Goal: Information Seeking & Learning: Learn about a topic

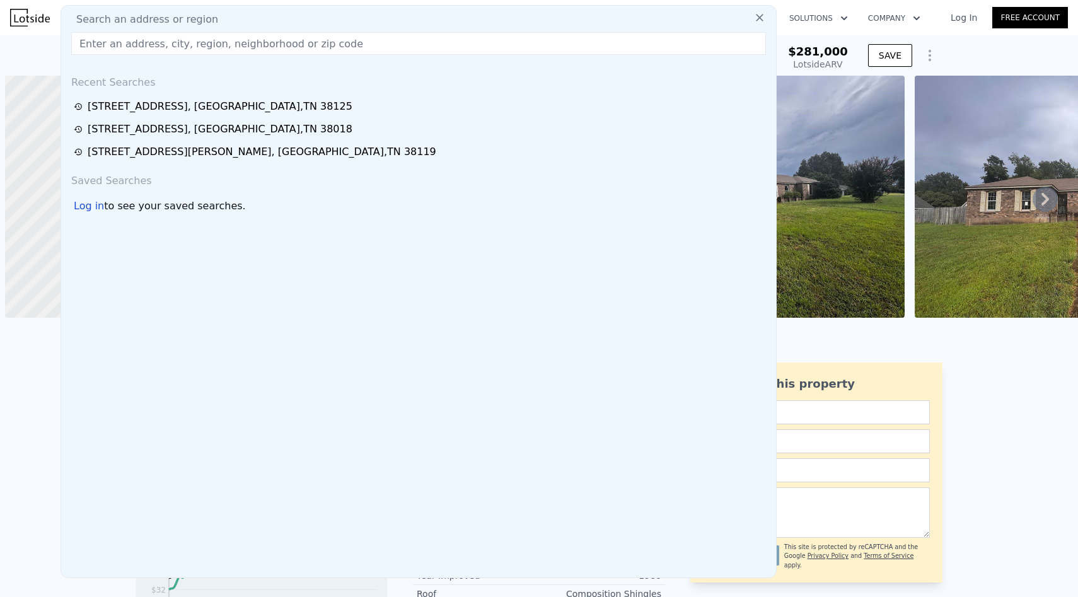
scroll to position [0, 5]
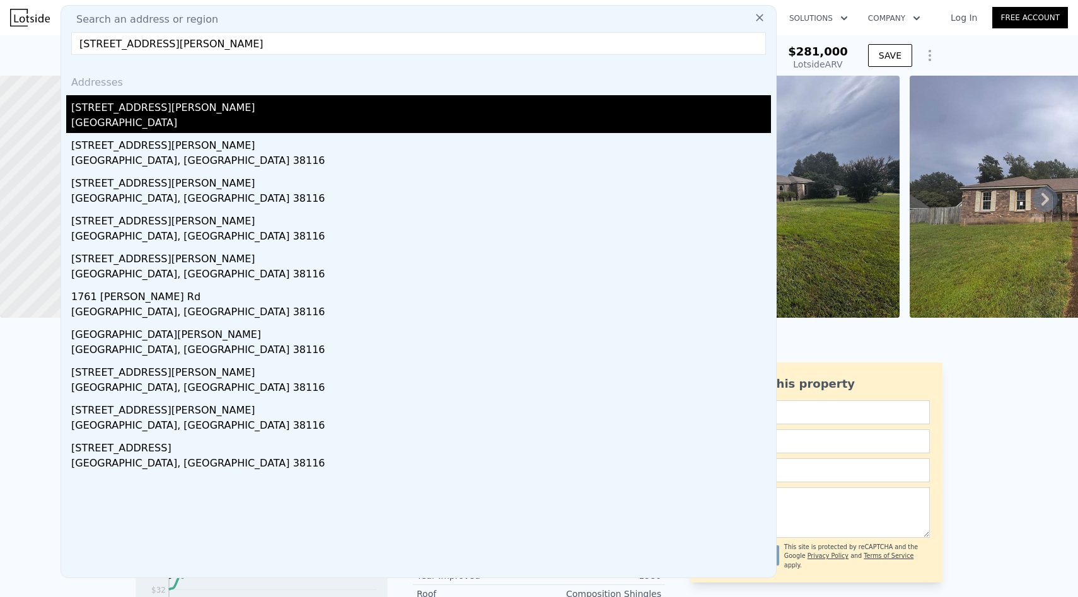
type input "[STREET_ADDRESS][PERSON_NAME]"
click at [282, 105] on div "[STREET_ADDRESS][PERSON_NAME]" at bounding box center [421, 105] width 700 height 20
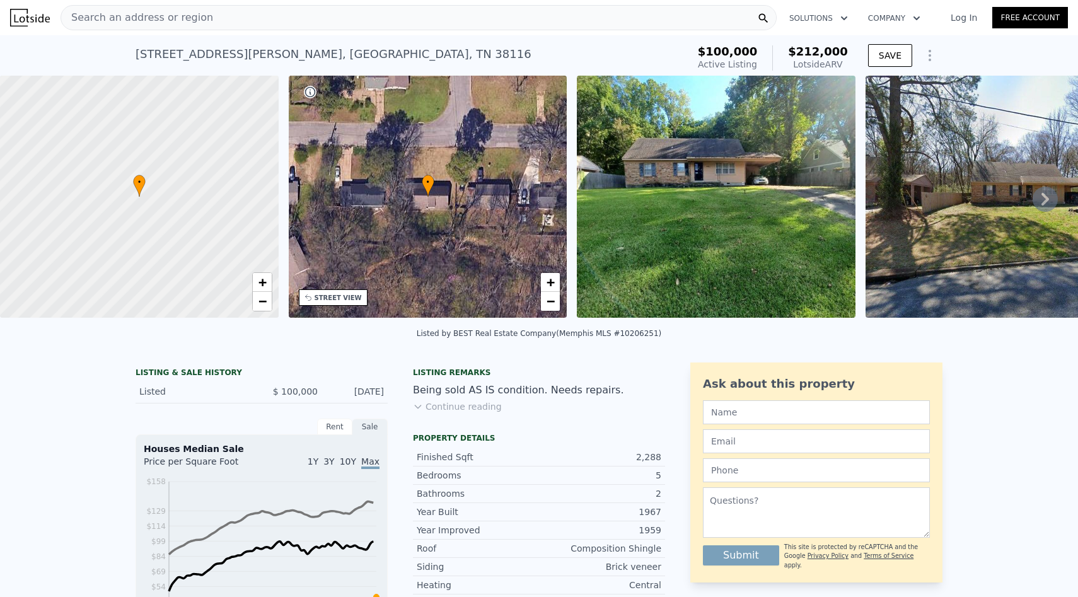
click at [375, 51] on div "[STREET_ADDRESS][PERSON_NAME] Active at $100k (~ARV $212k )" at bounding box center [409, 57] width 547 height 35
drag, startPoint x: 375, startPoint y: 51, endPoint x: 138, endPoint y: 55, distance: 237.1
click at [138, 55] on div "[STREET_ADDRESS][PERSON_NAME] Active at $100k (~ARV $212k )" at bounding box center [409, 57] width 547 height 35
copy div "[STREET_ADDRESS][PERSON_NAME] Active at $100k (~ARV $212k )"
click at [356, 15] on div "Search an address or region" at bounding box center [419, 17] width 716 height 25
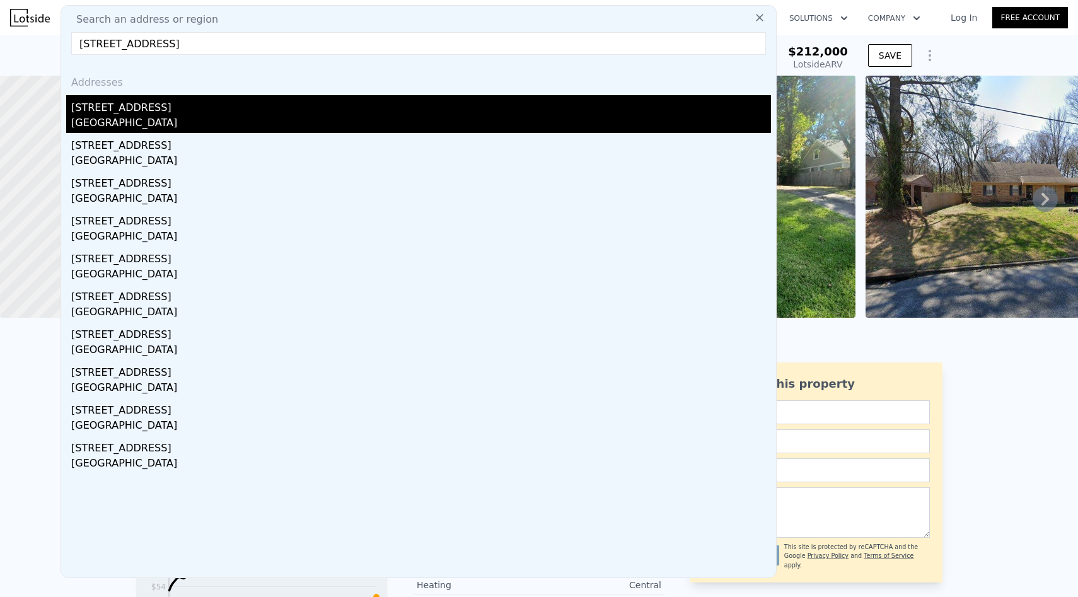
type input "[STREET_ADDRESS]"
click at [258, 109] on div "[STREET_ADDRESS]" at bounding box center [421, 105] width 700 height 20
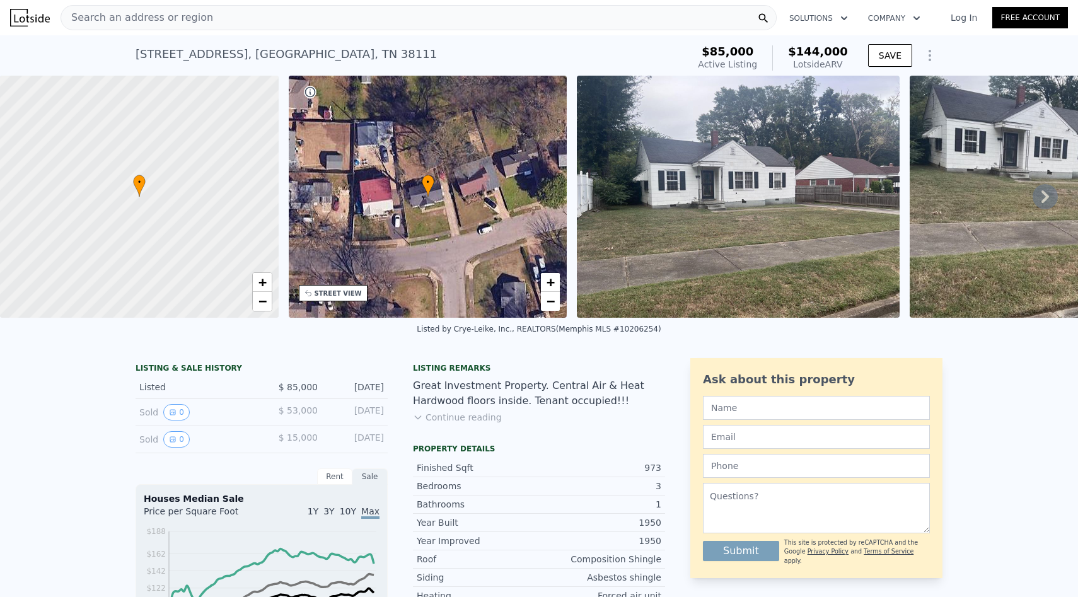
click at [390, 18] on div "Search an address or region" at bounding box center [419, 17] width 716 height 25
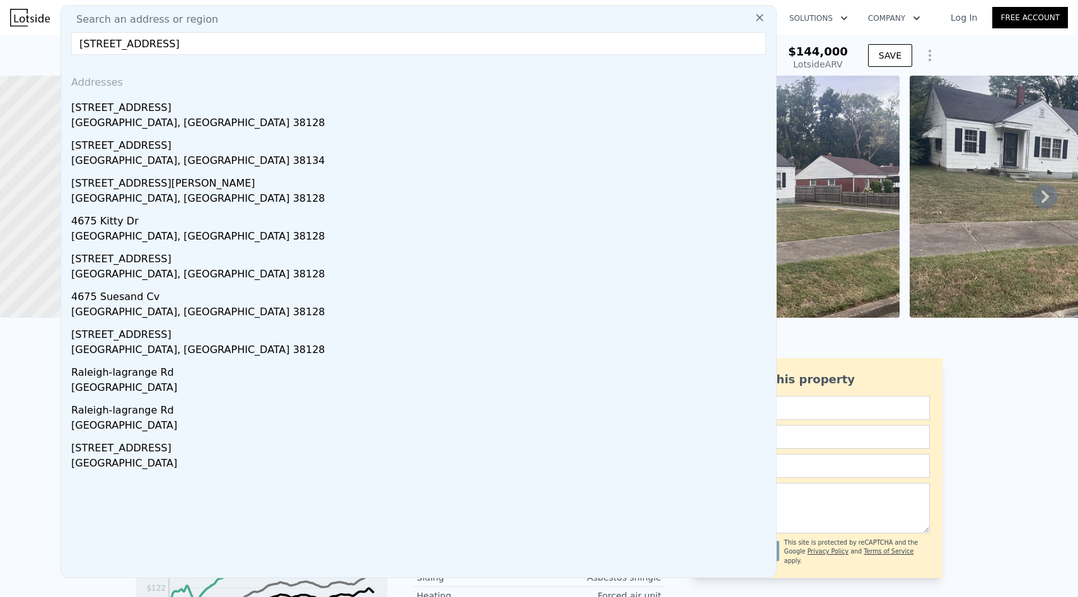
type input "[STREET_ADDRESS]"
click at [336, 93] on div "Addresses" at bounding box center [418, 80] width 705 height 30
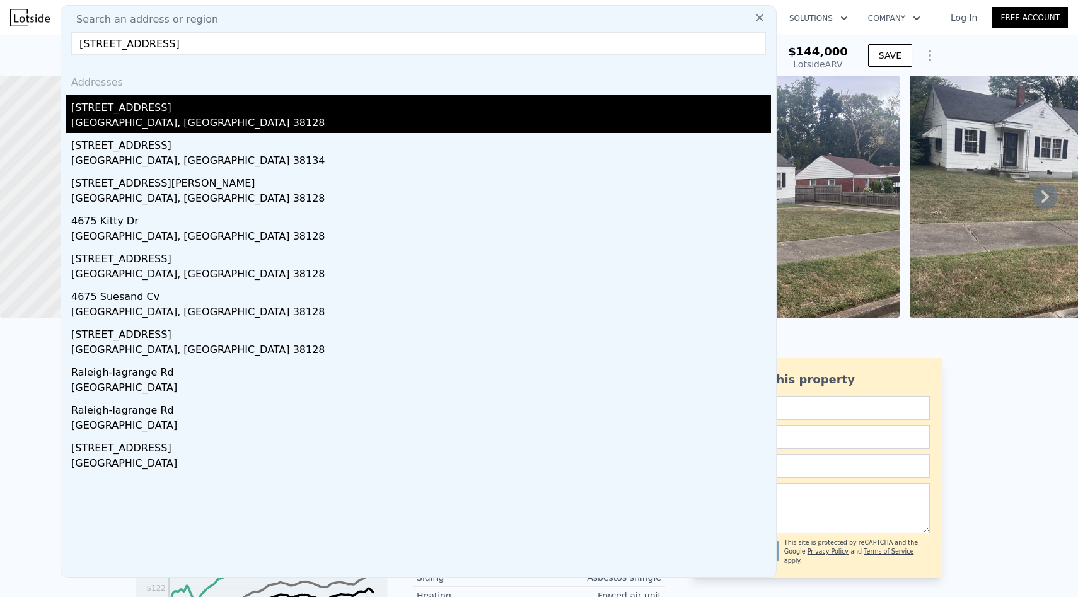
click at [335, 119] on div "[GEOGRAPHIC_DATA], [GEOGRAPHIC_DATA] 38128" at bounding box center [421, 124] width 700 height 18
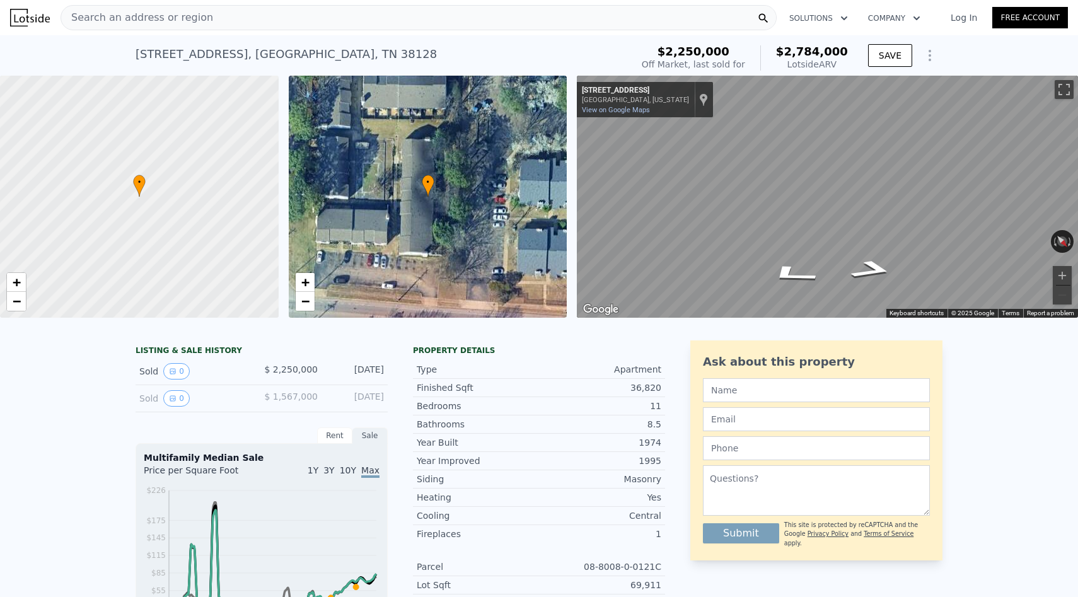
click at [381, 28] on div "Search an address or region" at bounding box center [419, 17] width 716 height 25
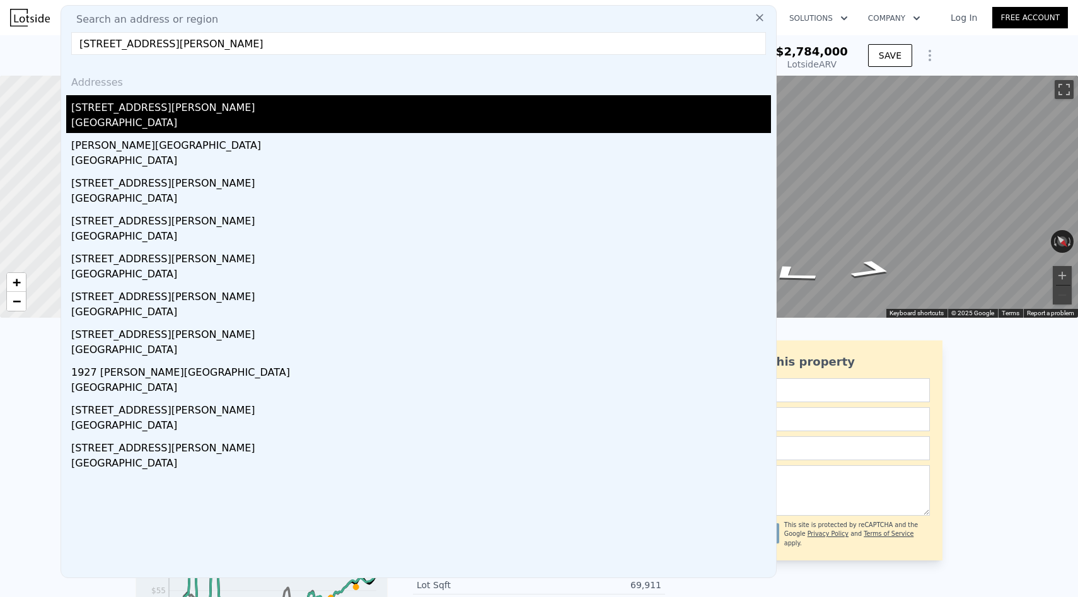
type input "[STREET_ADDRESS][PERSON_NAME]"
click at [360, 102] on div "[STREET_ADDRESS][PERSON_NAME]" at bounding box center [421, 105] width 700 height 20
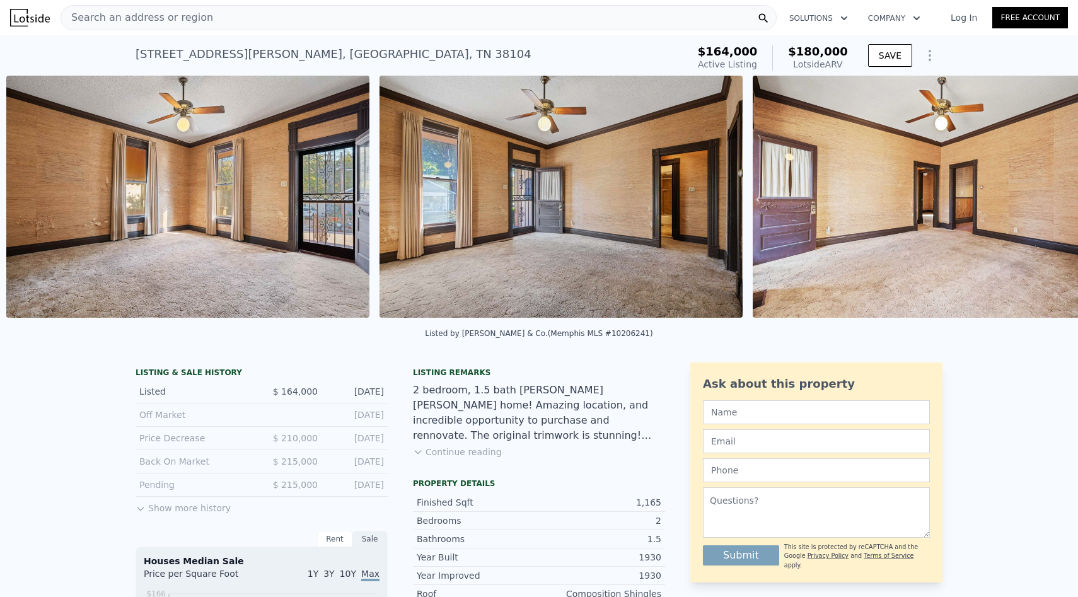
scroll to position [0, 1696]
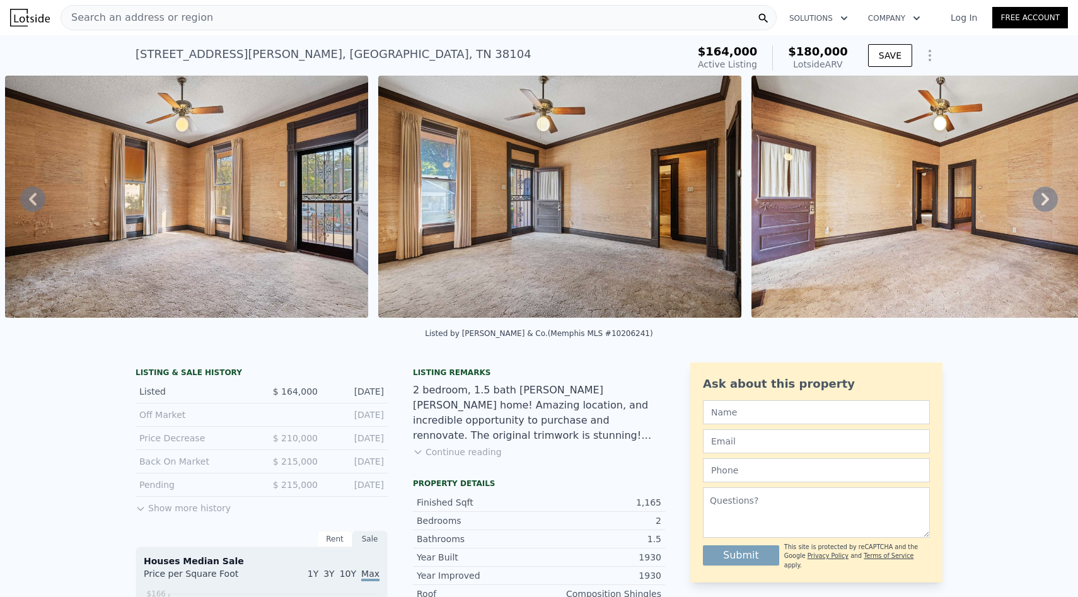
click at [367, 13] on div "Search an address or region" at bounding box center [419, 17] width 716 height 25
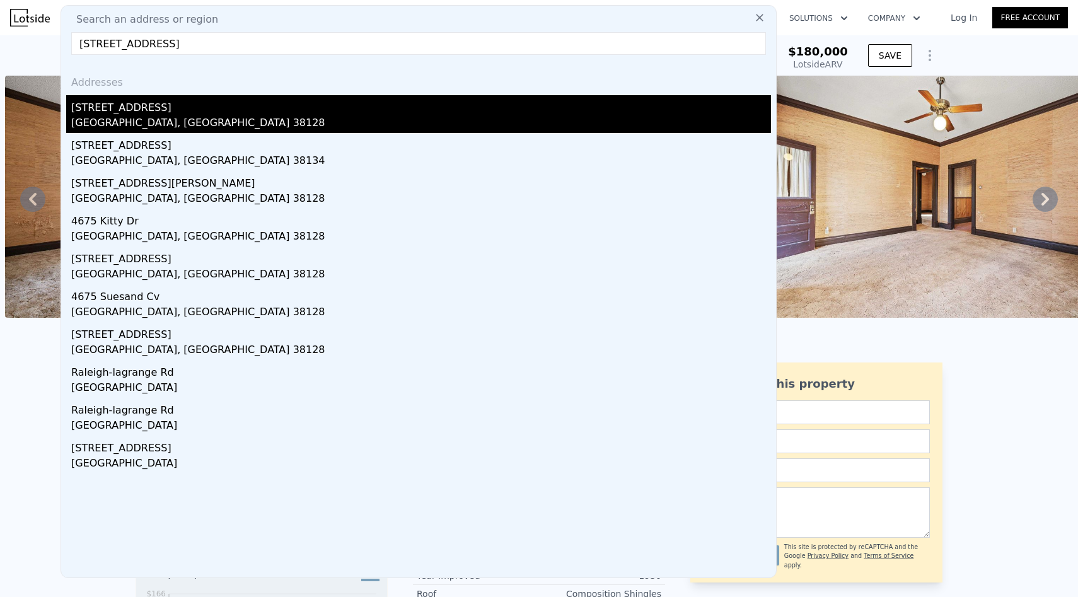
type input "[STREET_ADDRESS]"
click at [359, 100] on div "[STREET_ADDRESS]" at bounding box center [421, 105] width 700 height 20
type input "3"
type input "4"
type input "2"
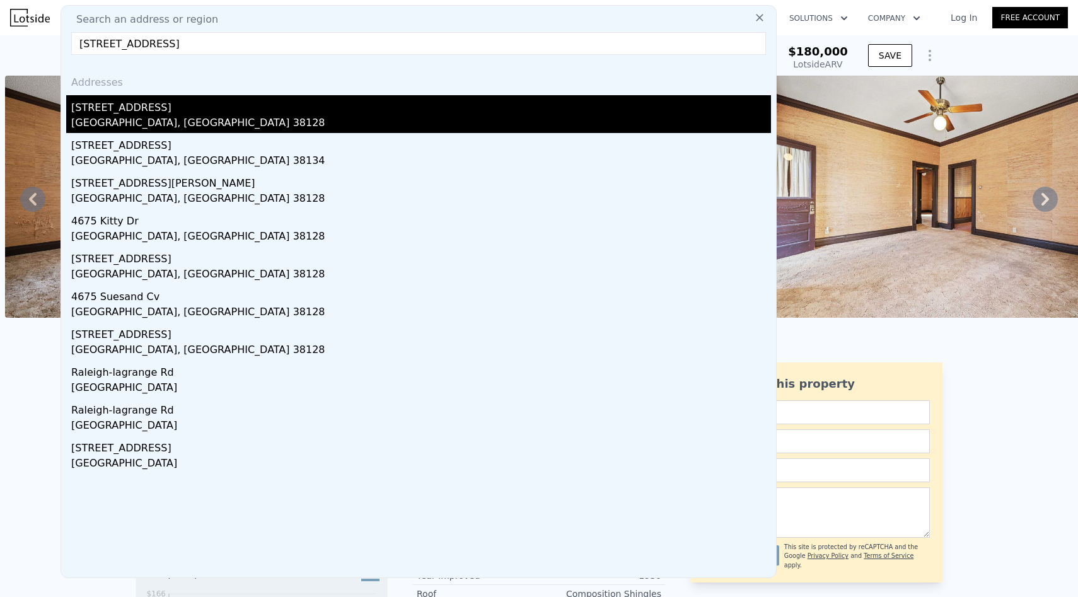
type input "3"
type input "1383"
type input "3458"
type input "8712"
type input "74923.2"
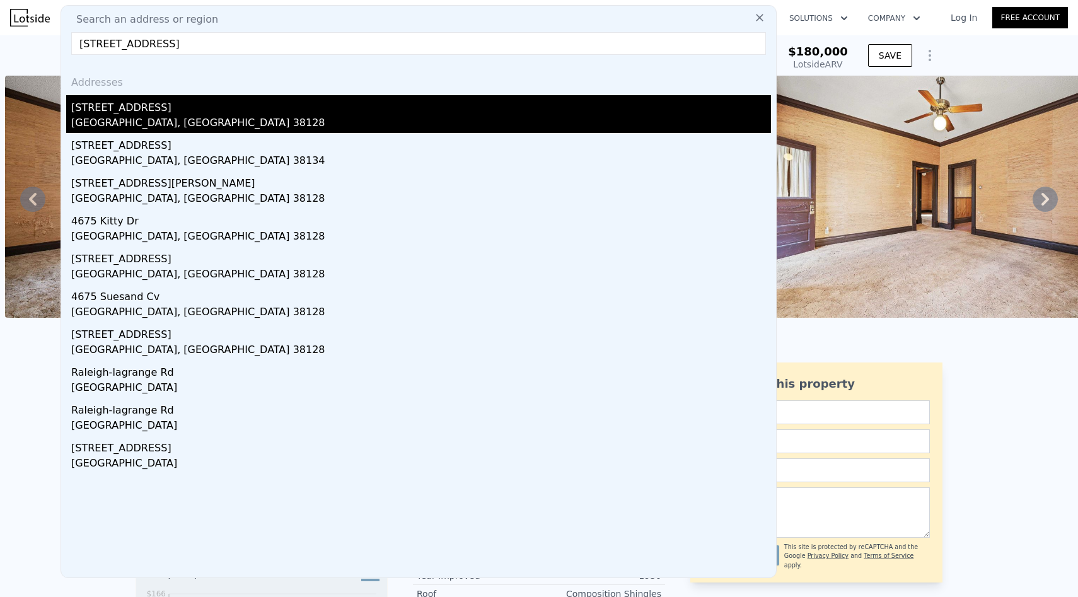
type input "$ 2,784,000"
type input "8"
type input "$ 155,928"
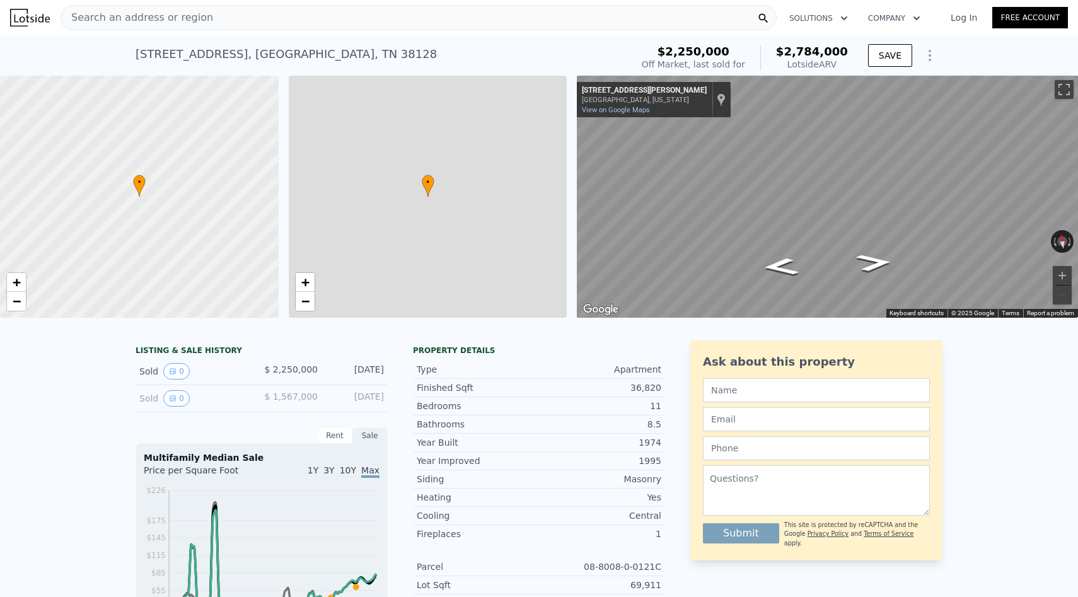
scroll to position [0, 5]
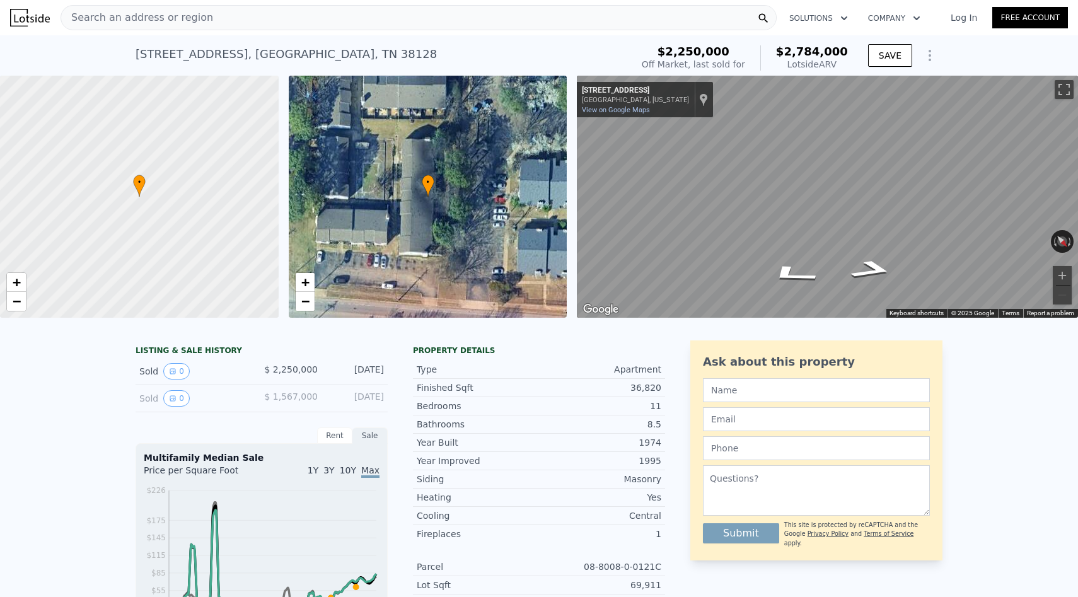
click at [382, 14] on div "Search an address or region" at bounding box center [419, 17] width 716 height 25
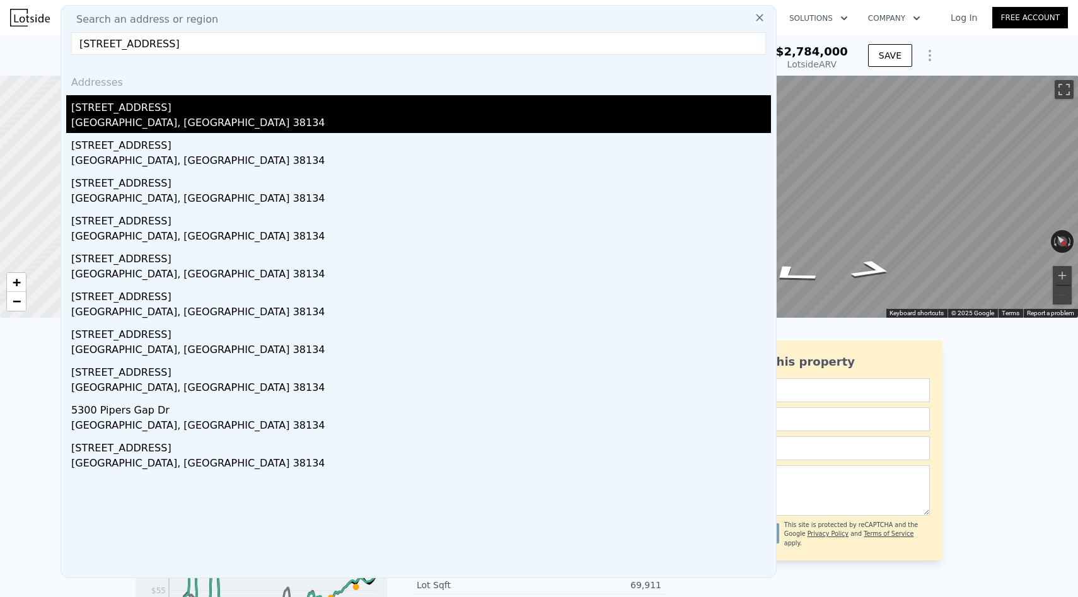
type input "[STREET_ADDRESS]"
click at [325, 111] on div "[STREET_ADDRESS]" at bounding box center [421, 105] width 700 height 20
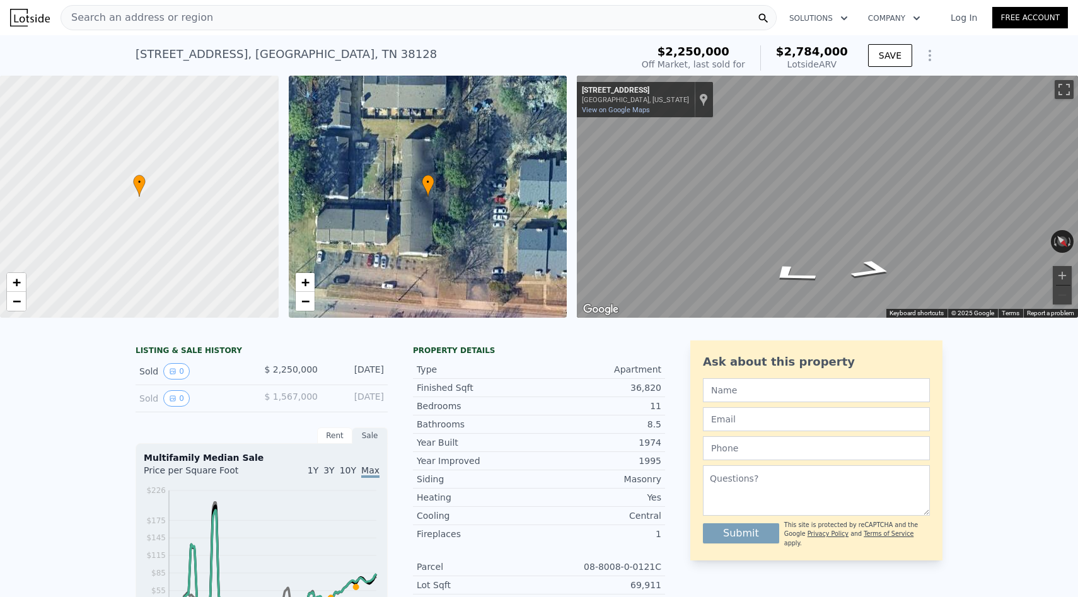
type input "5"
type input "1764"
type input "3258"
type input "12632.4"
type input "$ 309,000"
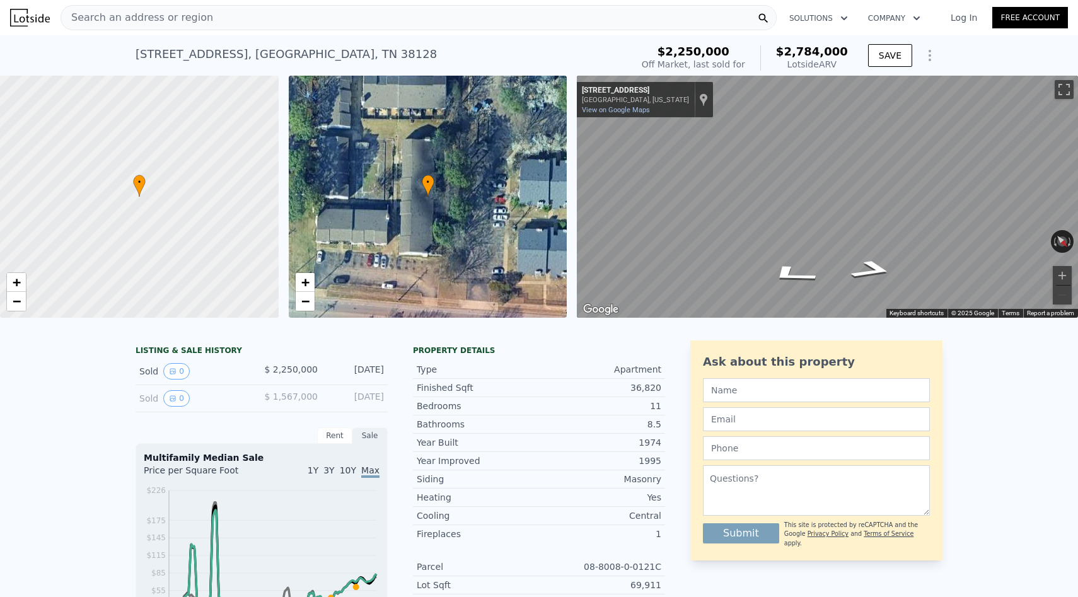
type input "4"
type input "$ 62,935"
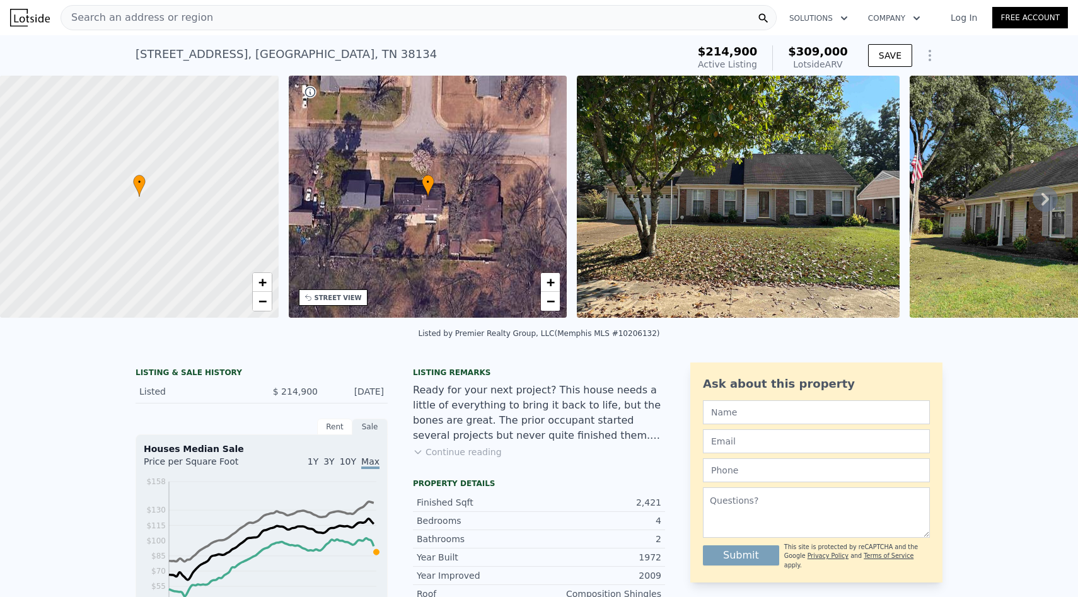
click at [219, 55] on div "[STREET_ADDRESS]" at bounding box center [286, 54] width 301 height 18
drag, startPoint x: 134, startPoint y: 52, endPoint x: 360, endPoint y: 75, distance: 226.9
click at [360, 75] on div "[STREET_ADDRESS] Active at $214,900 (~ARV $309k ) $214,900 Active Listing $309,…" at bounding box center [539, 55] width 1078 height 40
copy div "[STREET_ADDRESS]"
click at [330, 28] on div "Search an address or region" at bounding box center [419, 17] width 716 height 25
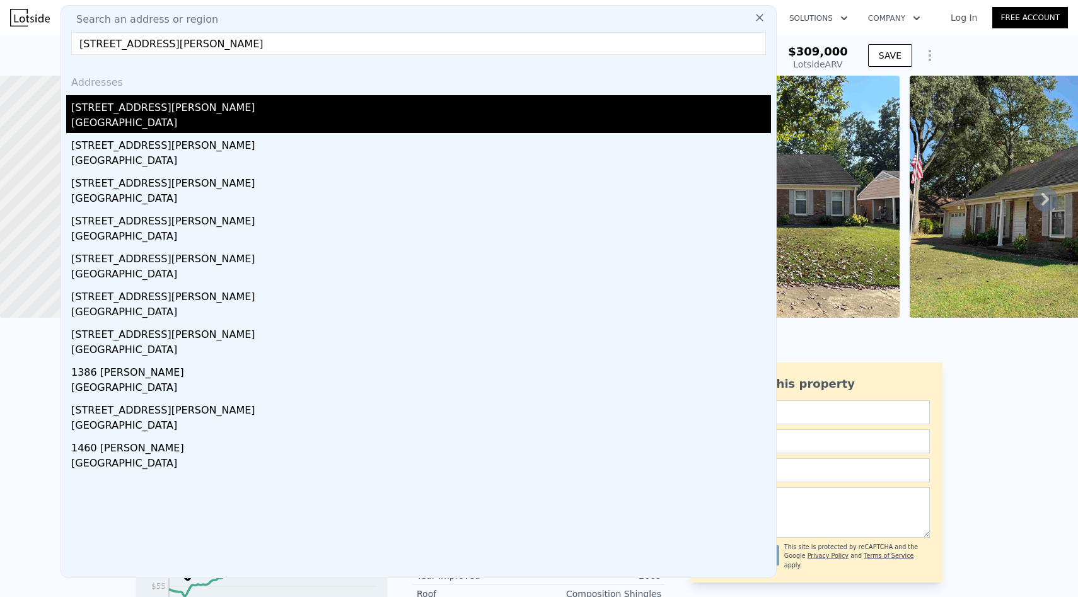
type input "[STREET_ADDRESS][PERSON_NAME]"
click at [315, 105] on div "[STREET_ADDRESS][PERSON_NAME]" at bounding box center [421, 105] width 700 height 20
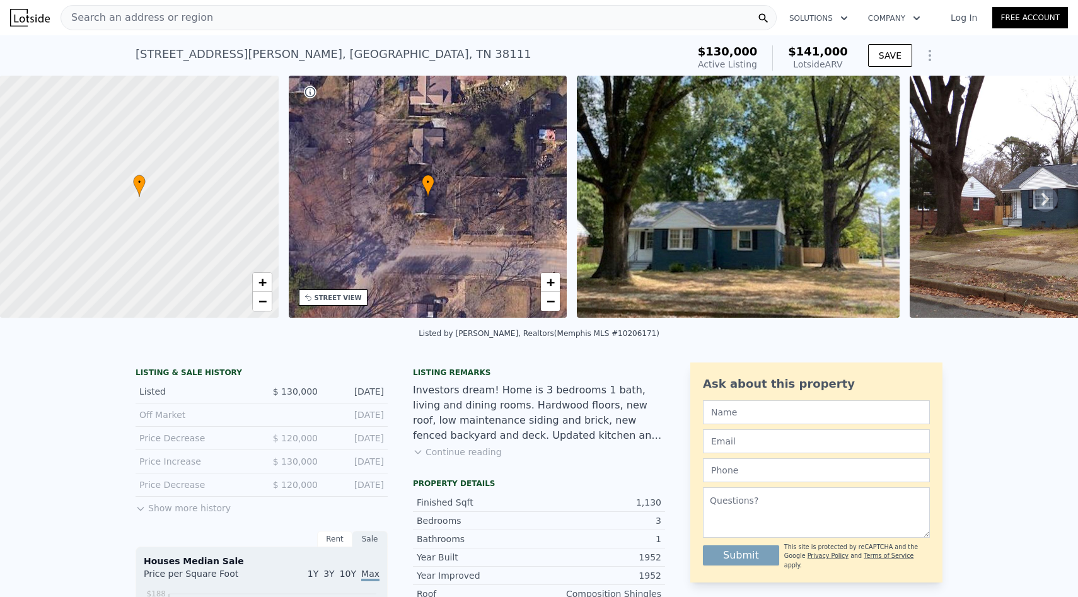
click at [315, 13] on div "Search an address or region" at bounding box center [419, 17] width 716 height 25
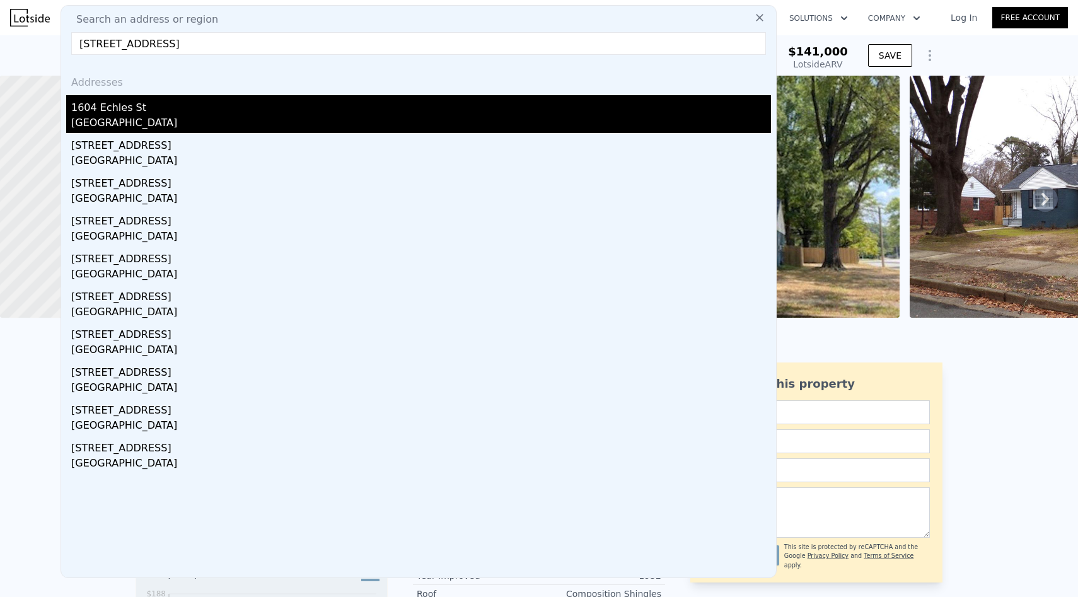
type input "[STREET_ADDRESS]"
click at [288, 117] on div "[GEOGRAPHIC_DATA]" at bounding box center [421, 124] width 700 height 18
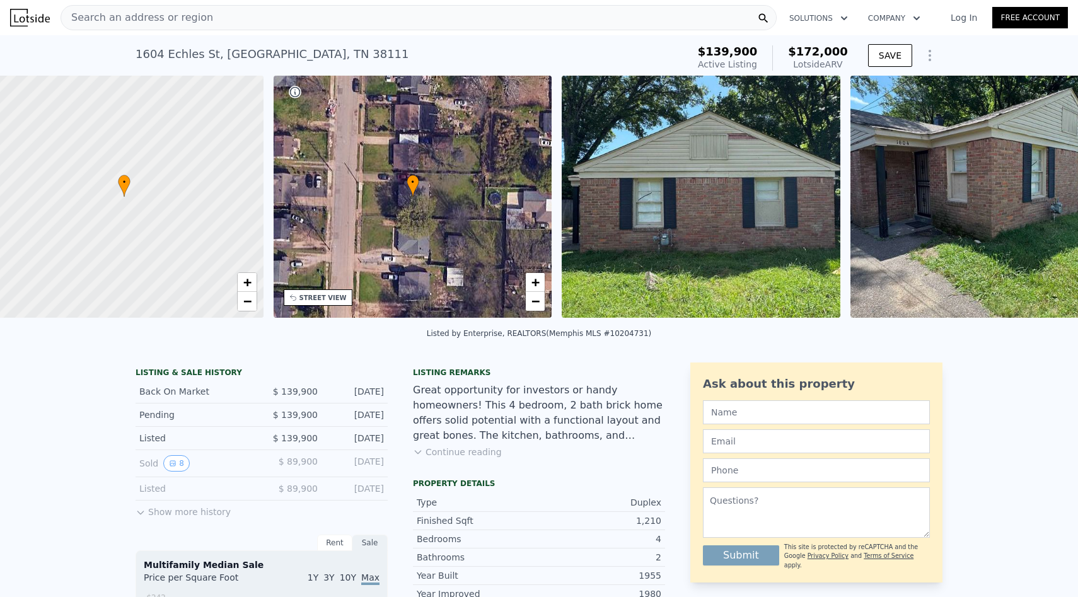
scroll to position [0, 5]
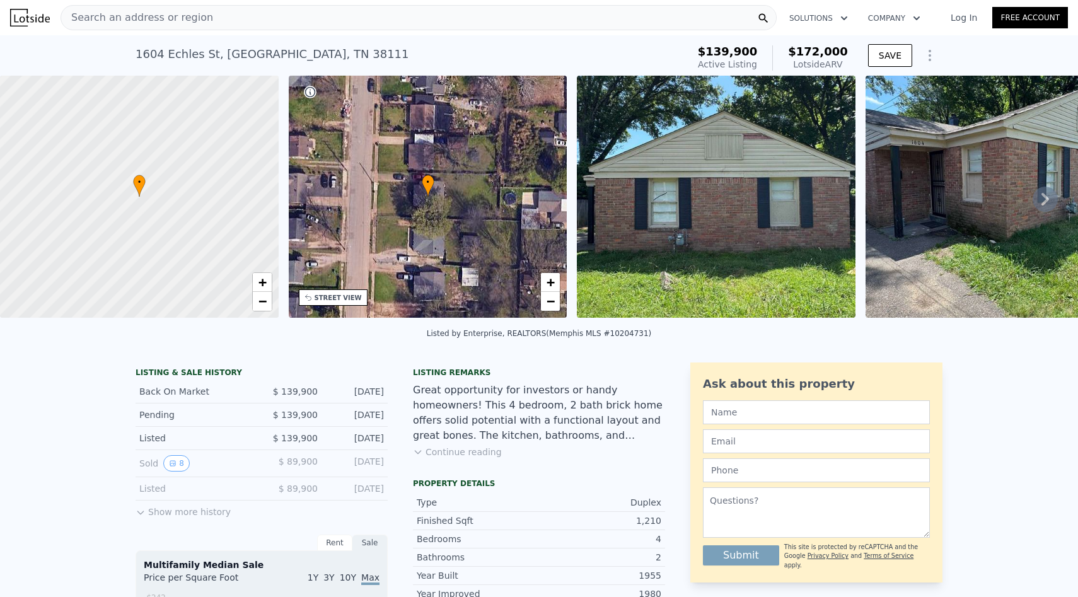
click at [647, 248] on img at bounding box center [716, 197] width 279 height 242
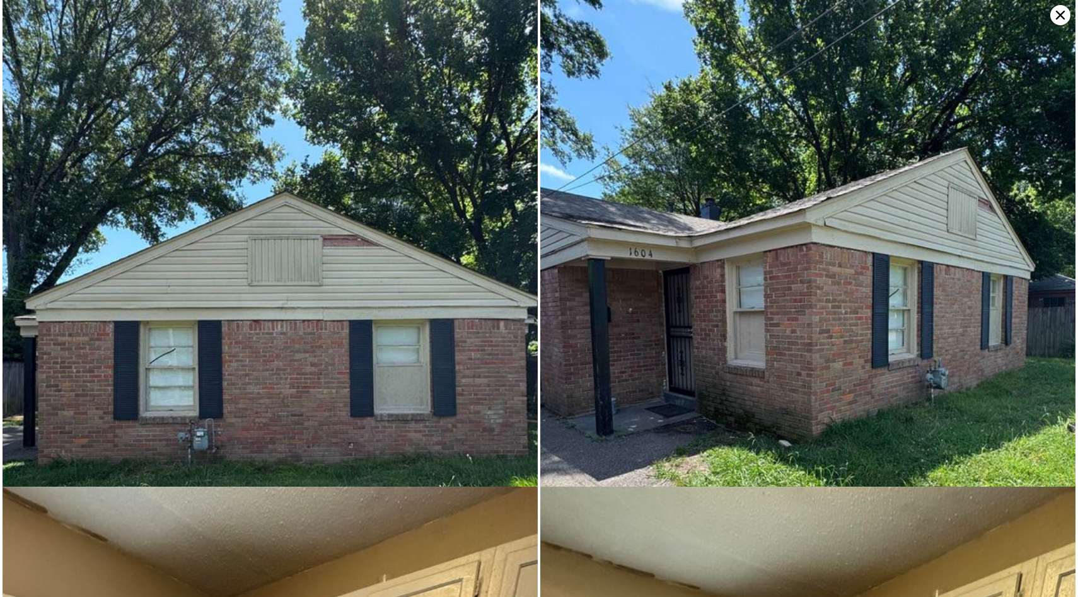
scroll to position [0, 0]
click at [1052, 16] on icon at bounding box center [1060, 15] width 20 height 20
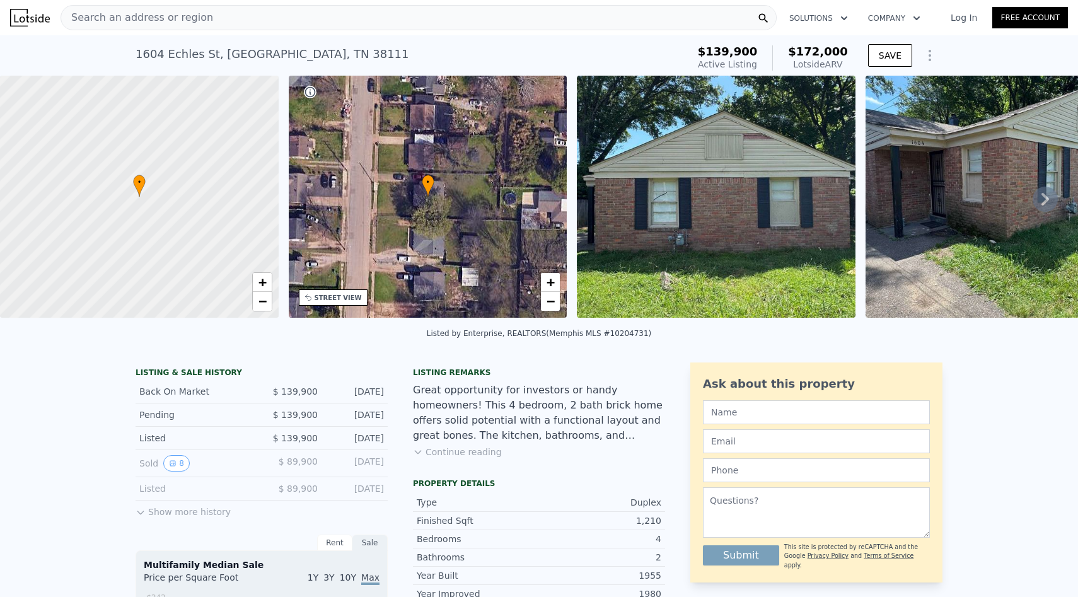
click at [403, 13] on div "Search an address or region" at bounding box center [419, 17] width 716 height 25
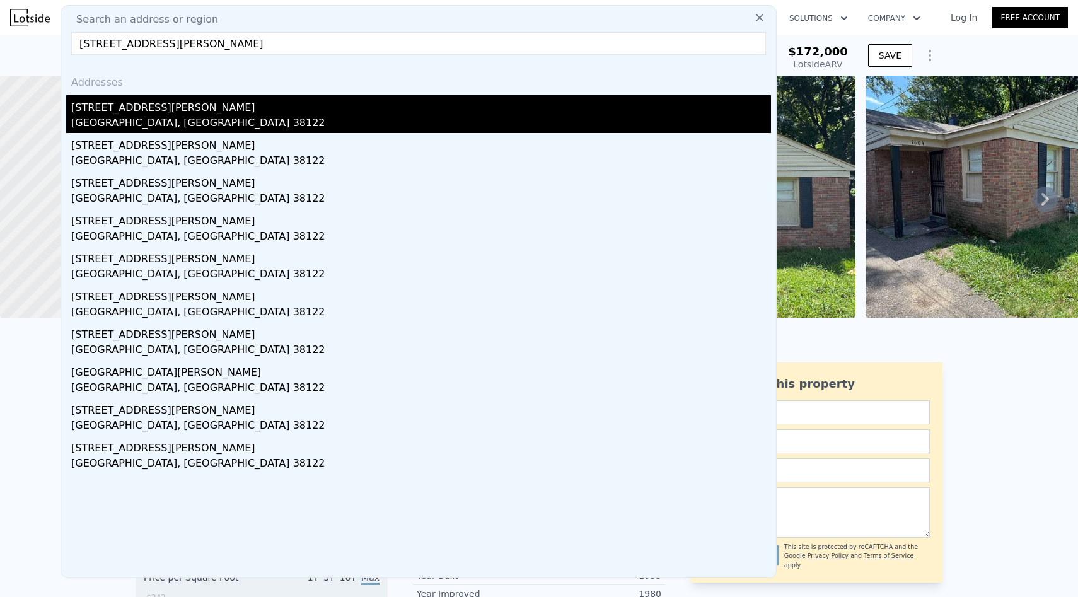
type input "[STREET_ADDRESS][PERSON_NAME]"
click at [386, 103] on div "[STREET_ADDRESS][PERSON_NAME]" at bounding box center [421, 105] width 700 height 20
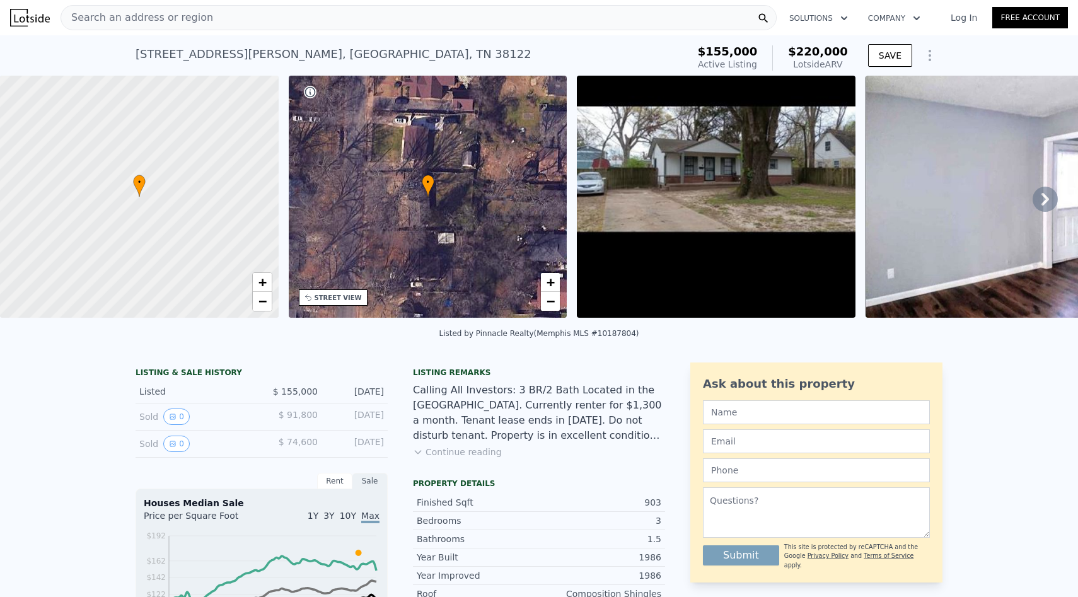
click at [458, 448] on button "Continue reading" at bounding box center [457, 452] width 89 height 13
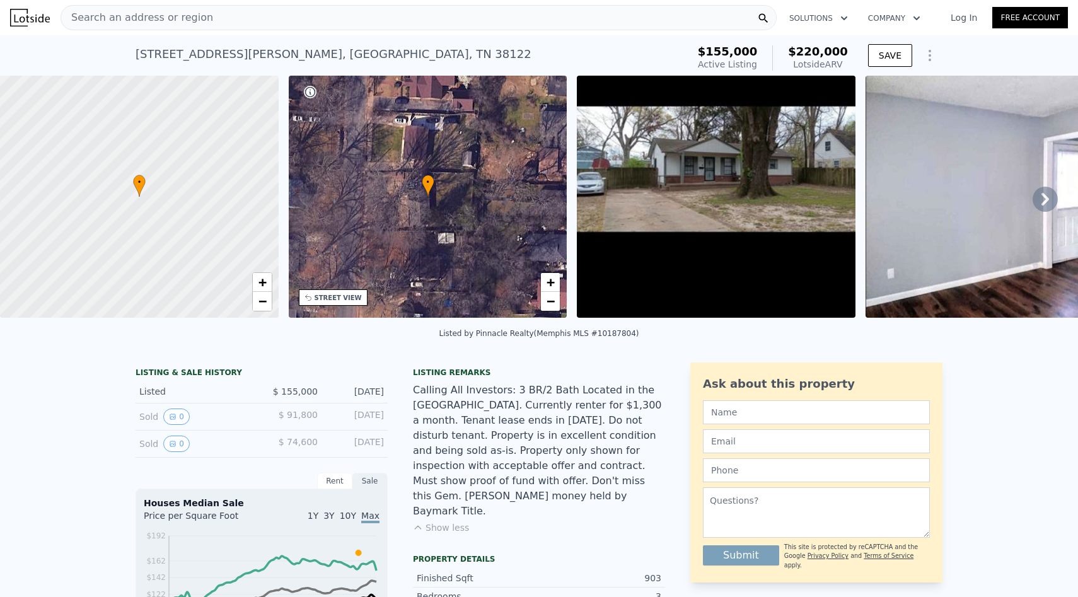
click at [332, 18] on div "Search an address or region" at bounding box center [419, 17] width 716 height 25
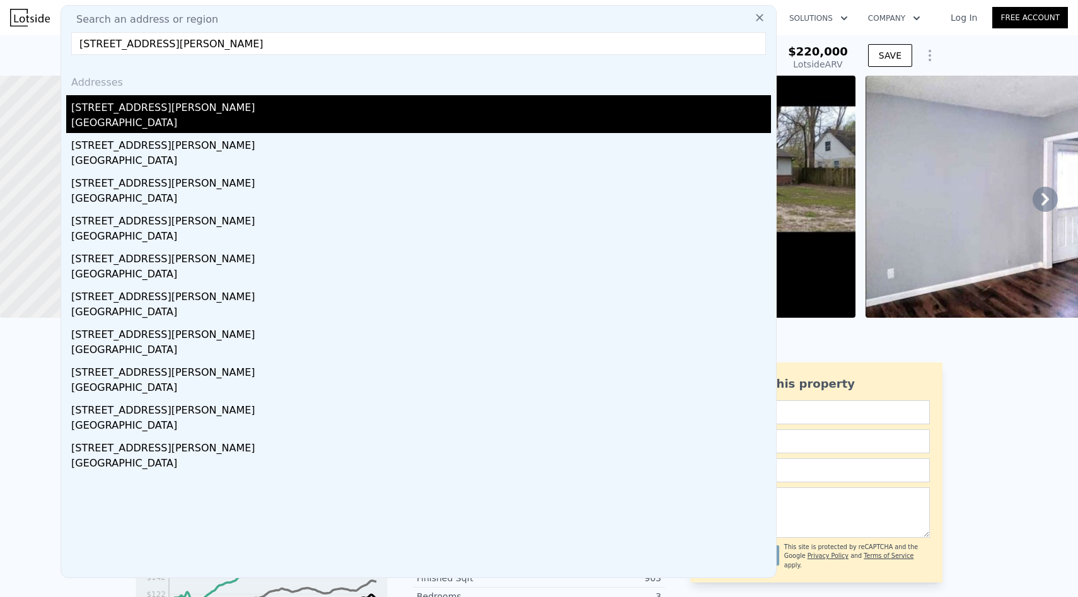
type input "[STREET_ADDRESS][PERSON_NAME]"
click at [311, 102] on div "[STREET_ADDRESS][PERSON_NAME]" at bounding box center [421, 105] width 700 height 20
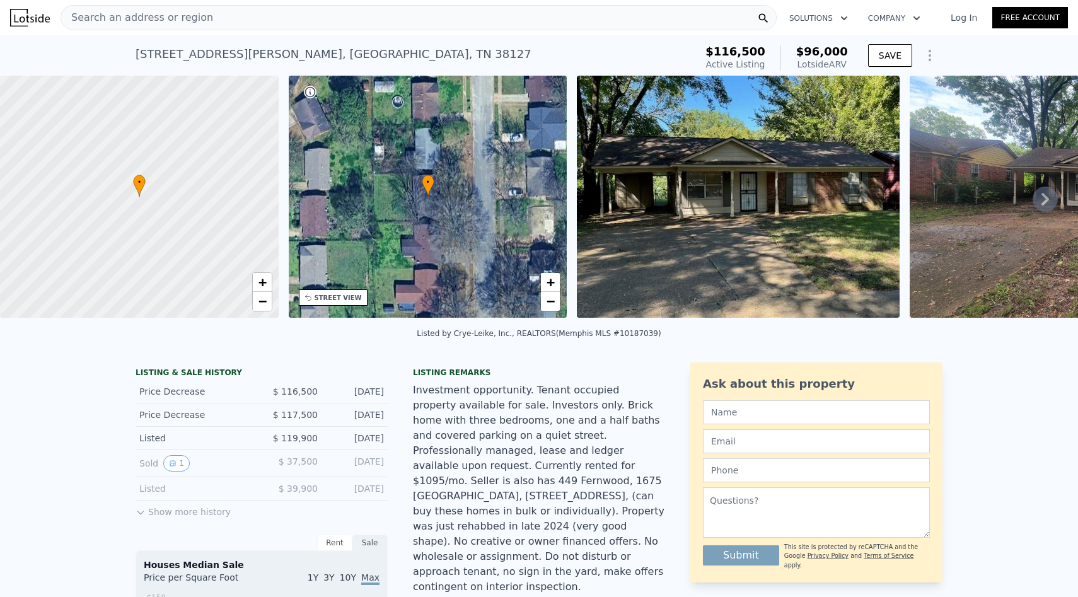
click at [323, 18] on div "Search an address or region" at bounding box center [419, 17] width 716 height 25
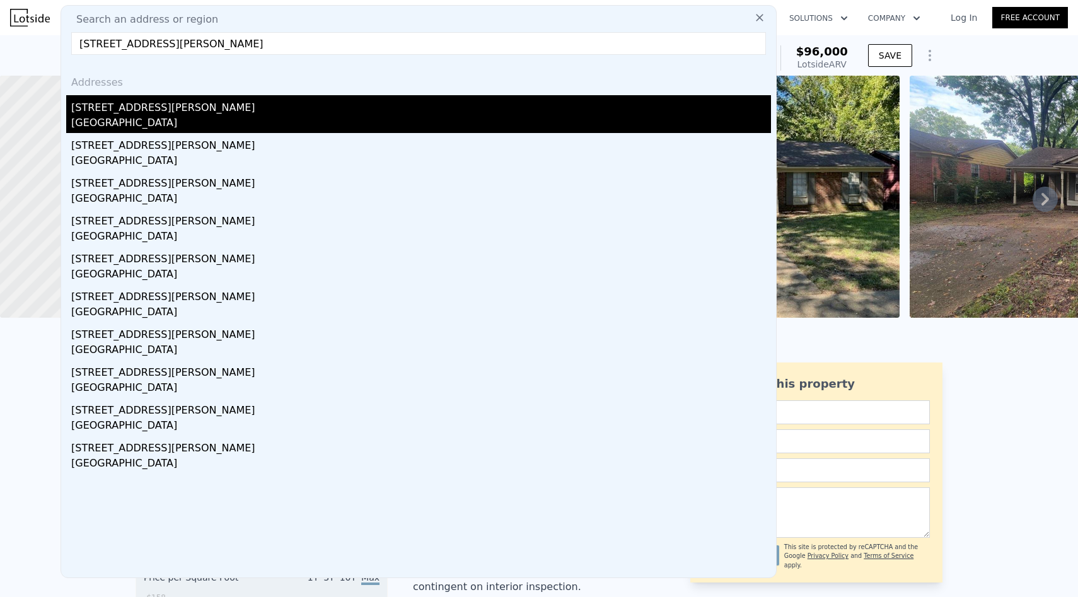
type input "[STREET_ADDRESS][PERSON_NAME]"
click at [299, 107] on div "[STREET_ADDRESS][PERSON_NAME]" at bounding box center [421, 105] width 700 height 20
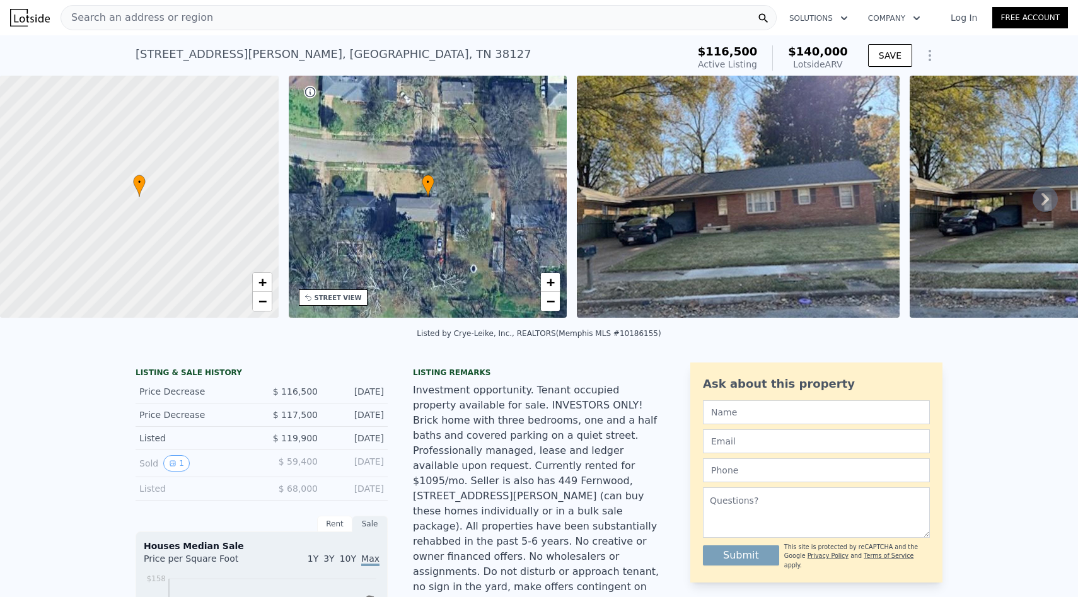
click at [720, 230] on img at bounding box center [738, 197] width 323 height 242
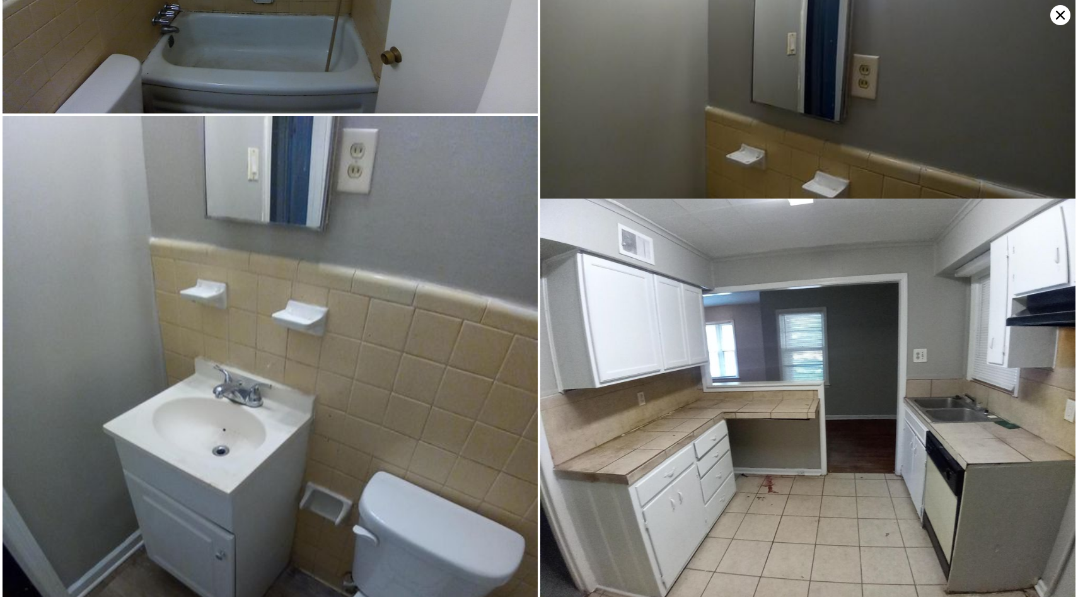
scroll to position [2506, 0]
